Goal: Information Seeking & Learning: Learn about a topic

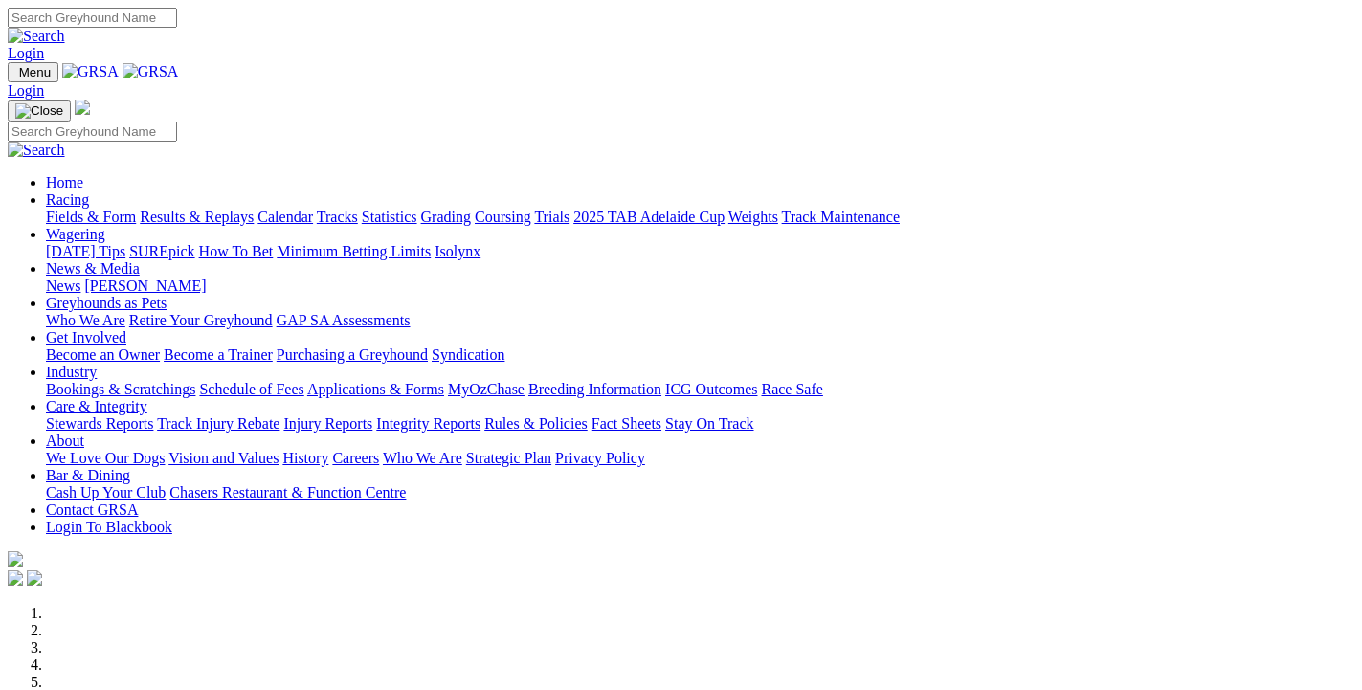
scroll to position [827, 0]
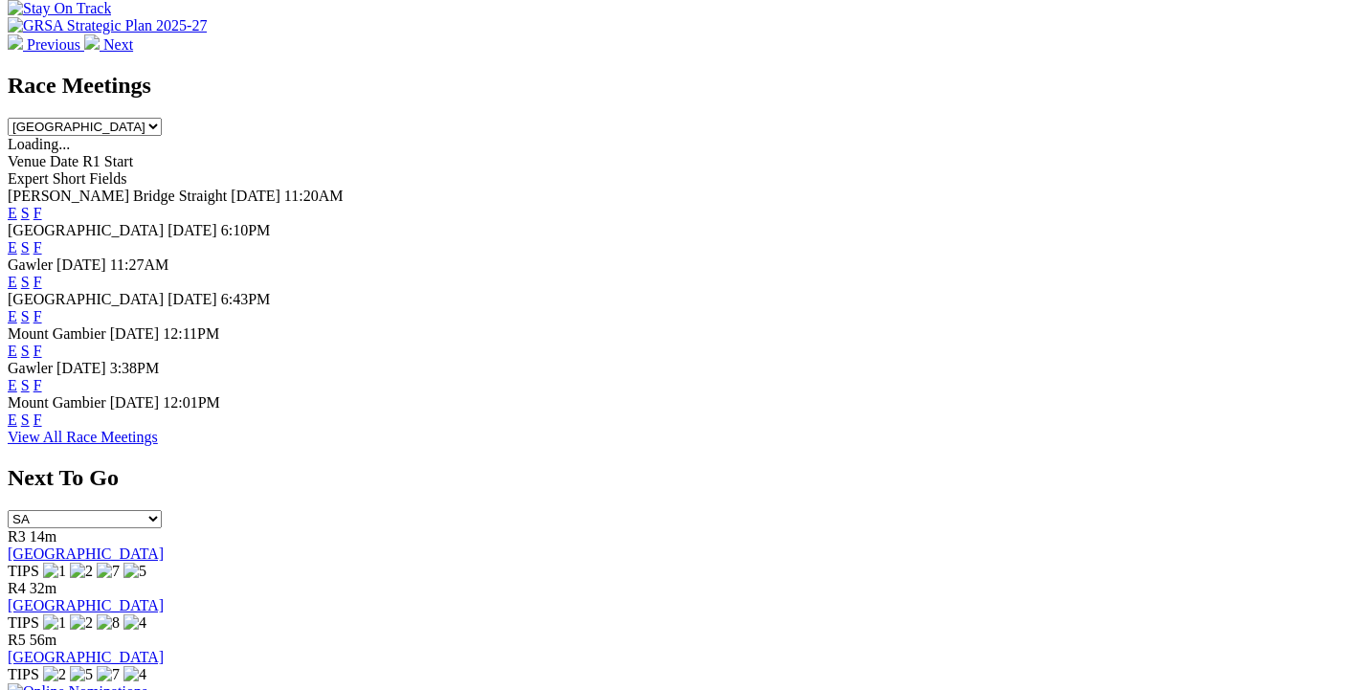
click at [42, 274] on link "F" at bounding box center [38, 282] width 9 height 16
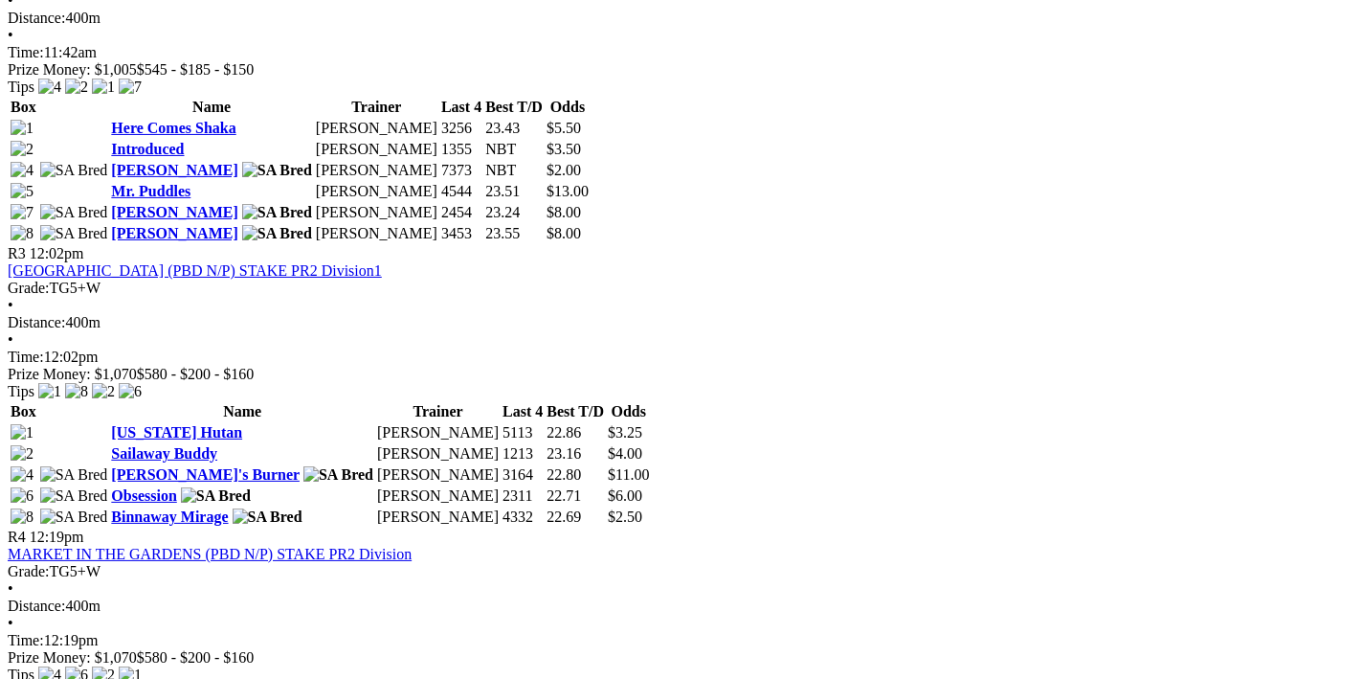
scroll to position [1426, 0]
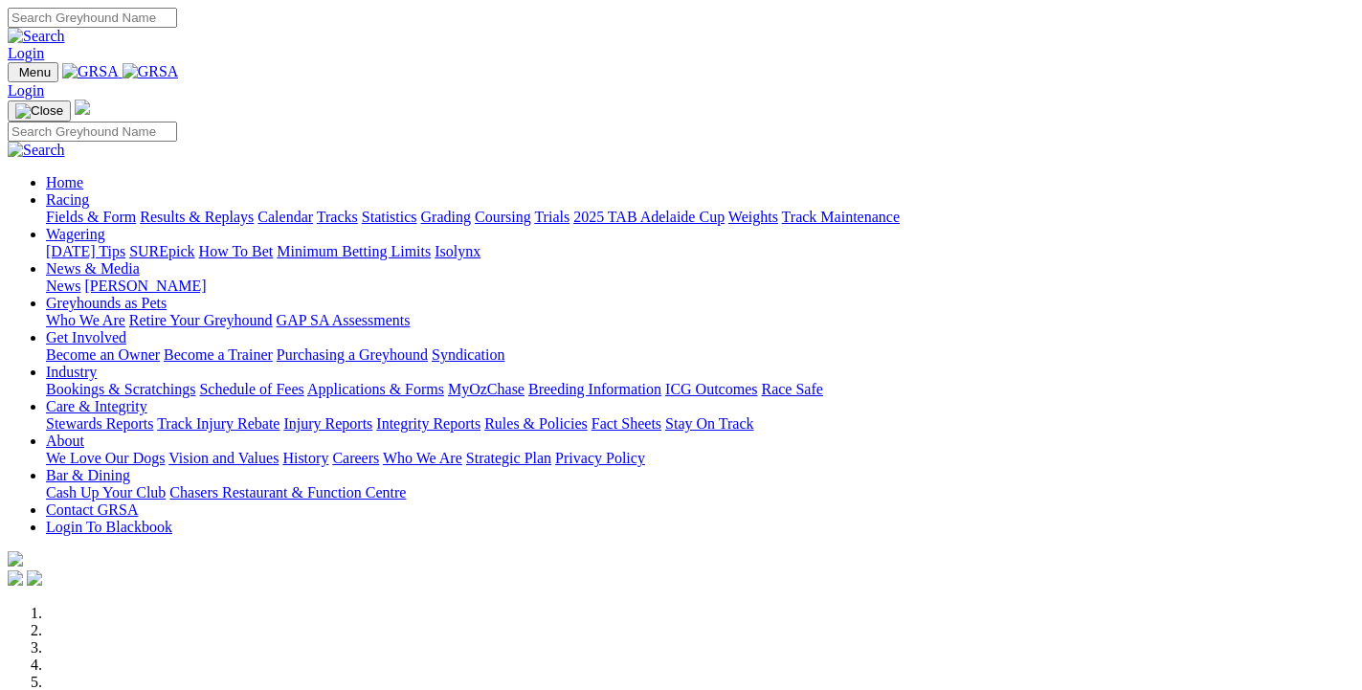
scroll to position [834, 0]
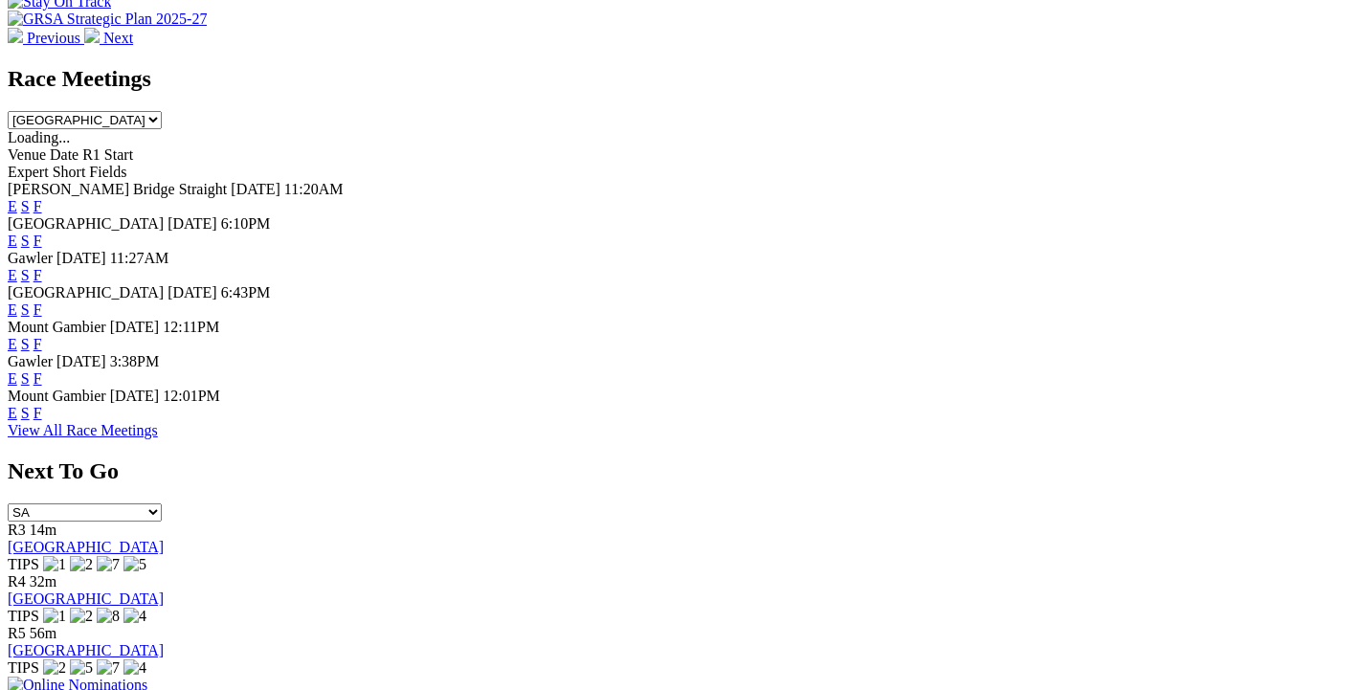
click at [42, 371] on link "F" at bounding box center [38, 379] width 9 height 16
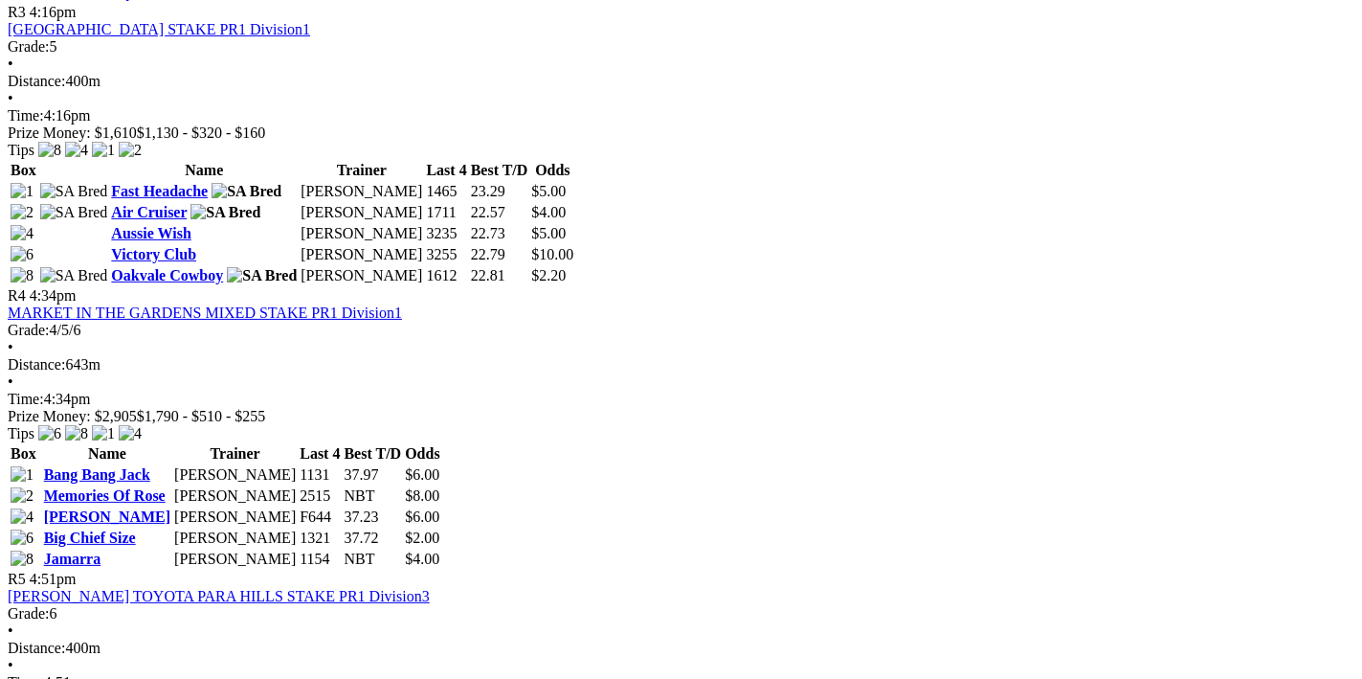
scroll to position [1833, 0]
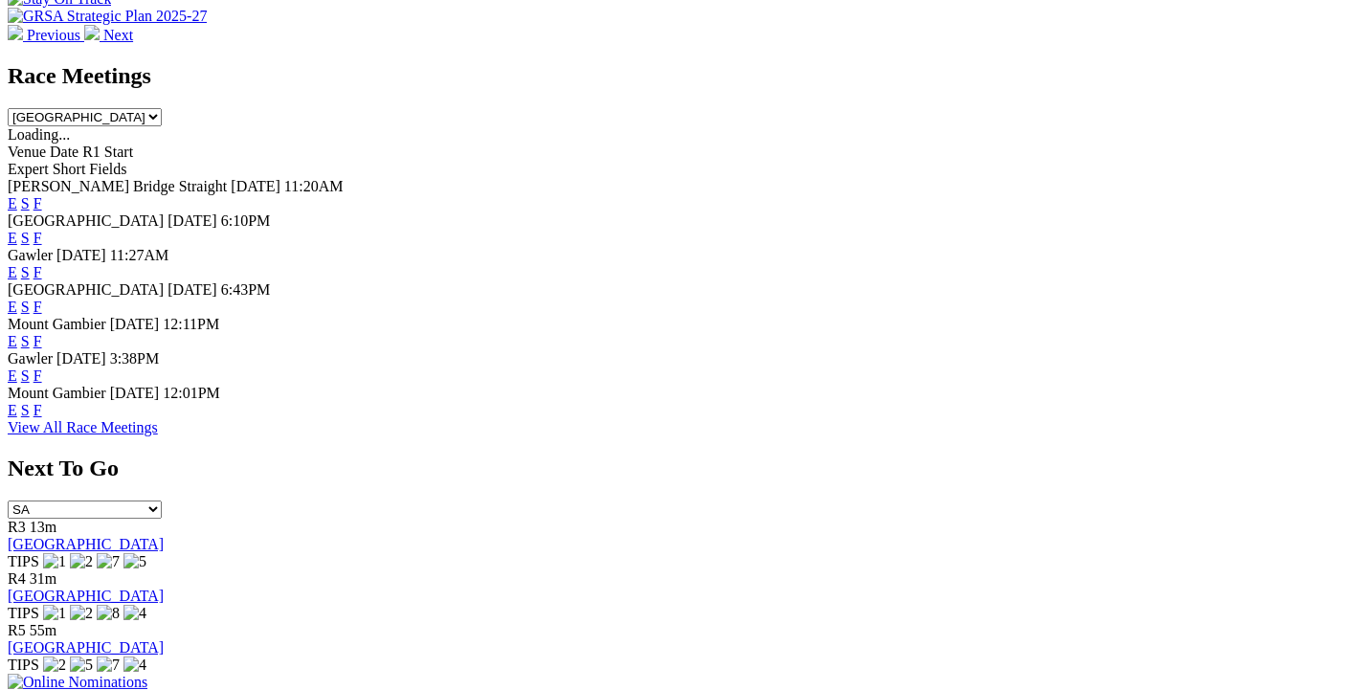
scroll to position [527, 0]
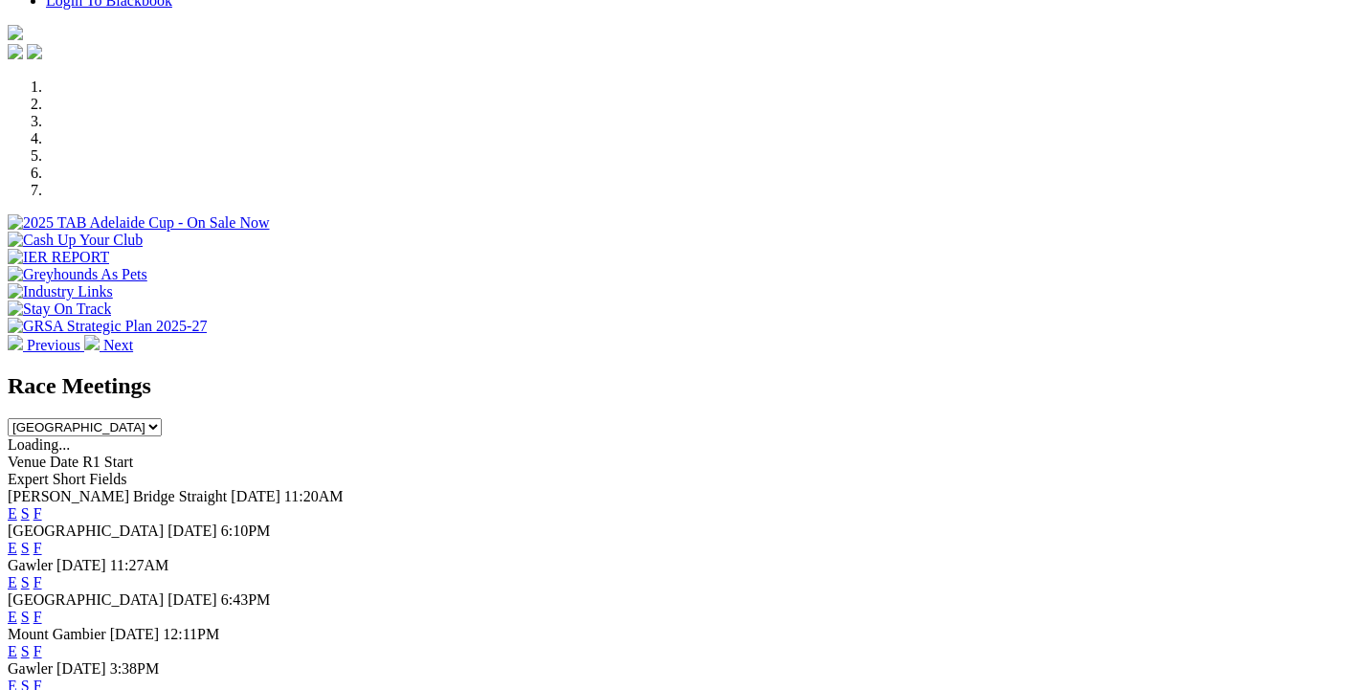
click at [42, 540] on link "F" at bounding box center [38, 548] width 9 height 16
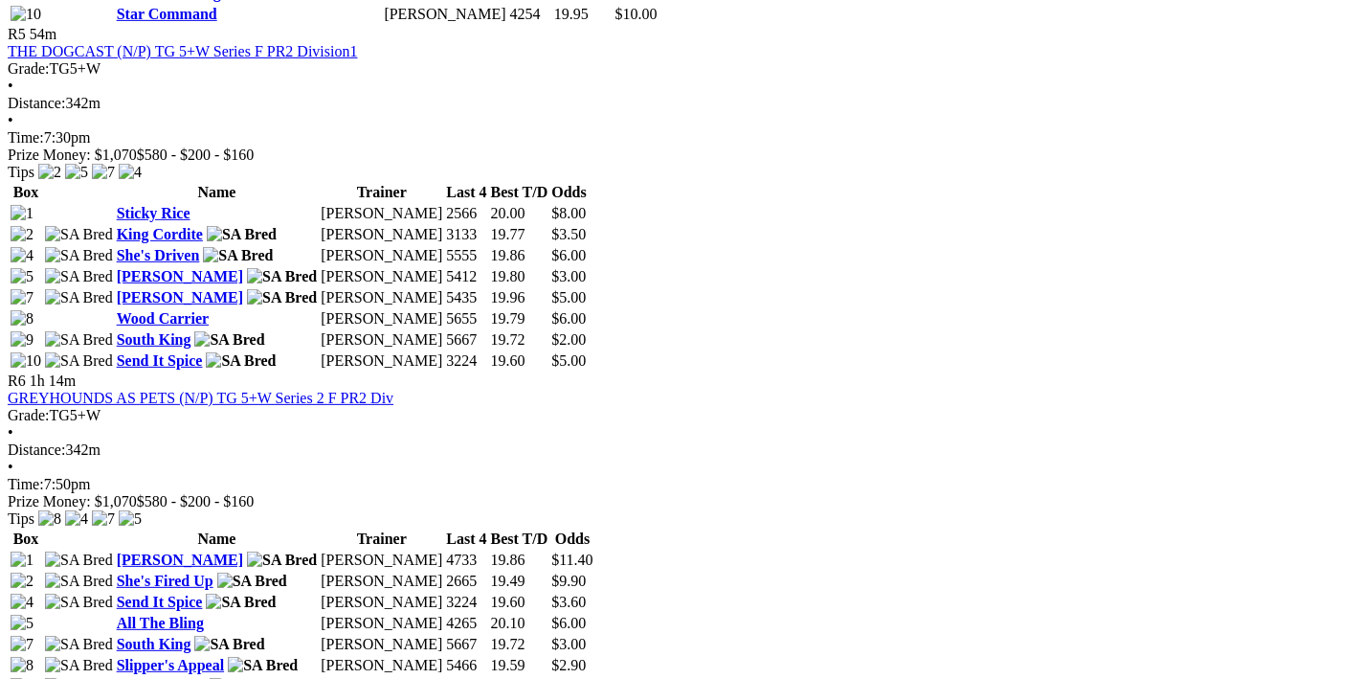
scroll to position [2444, 0]
